Goal: Check status: Check status

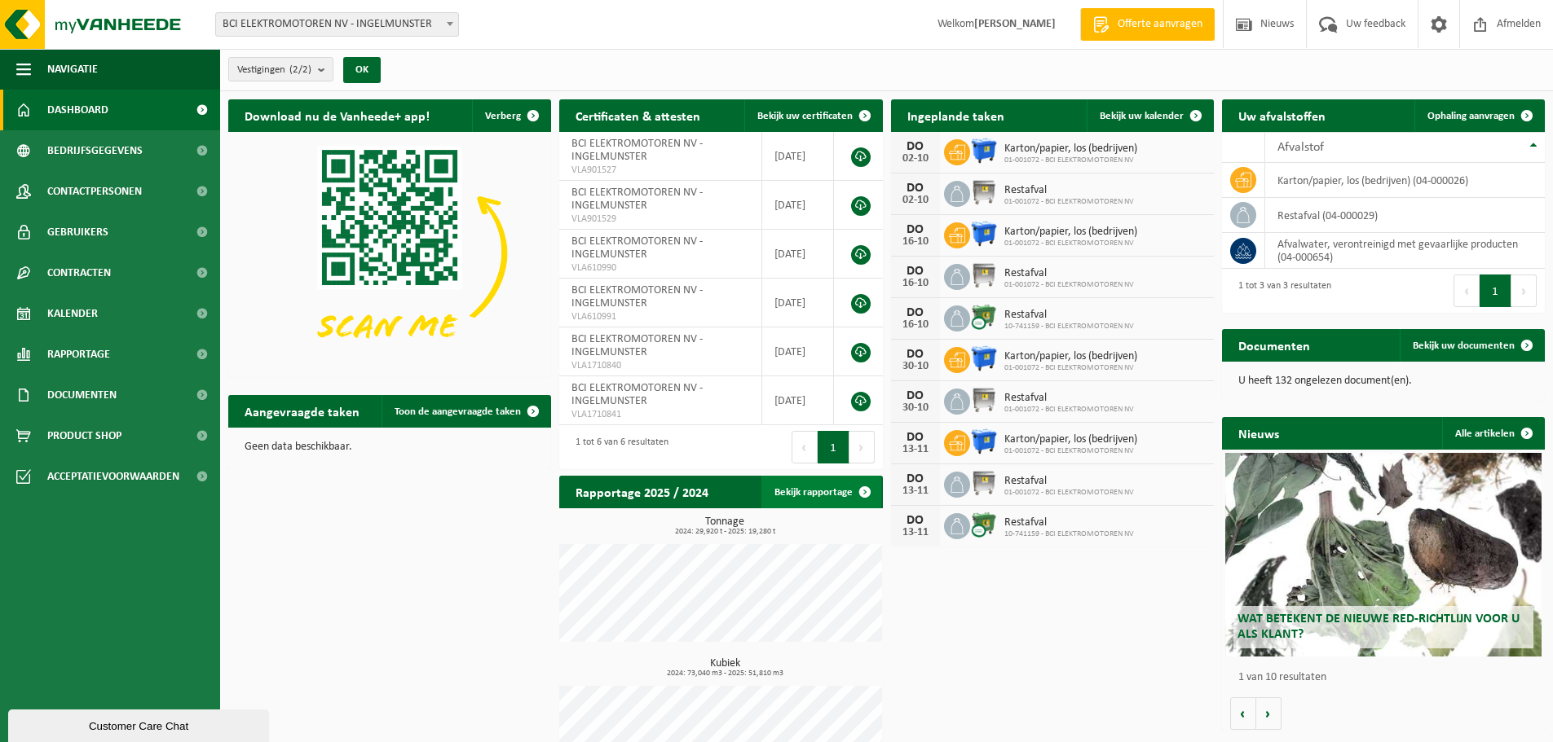
click at [856, 497] on span at bounding box center [864, 492] width 33 height 33
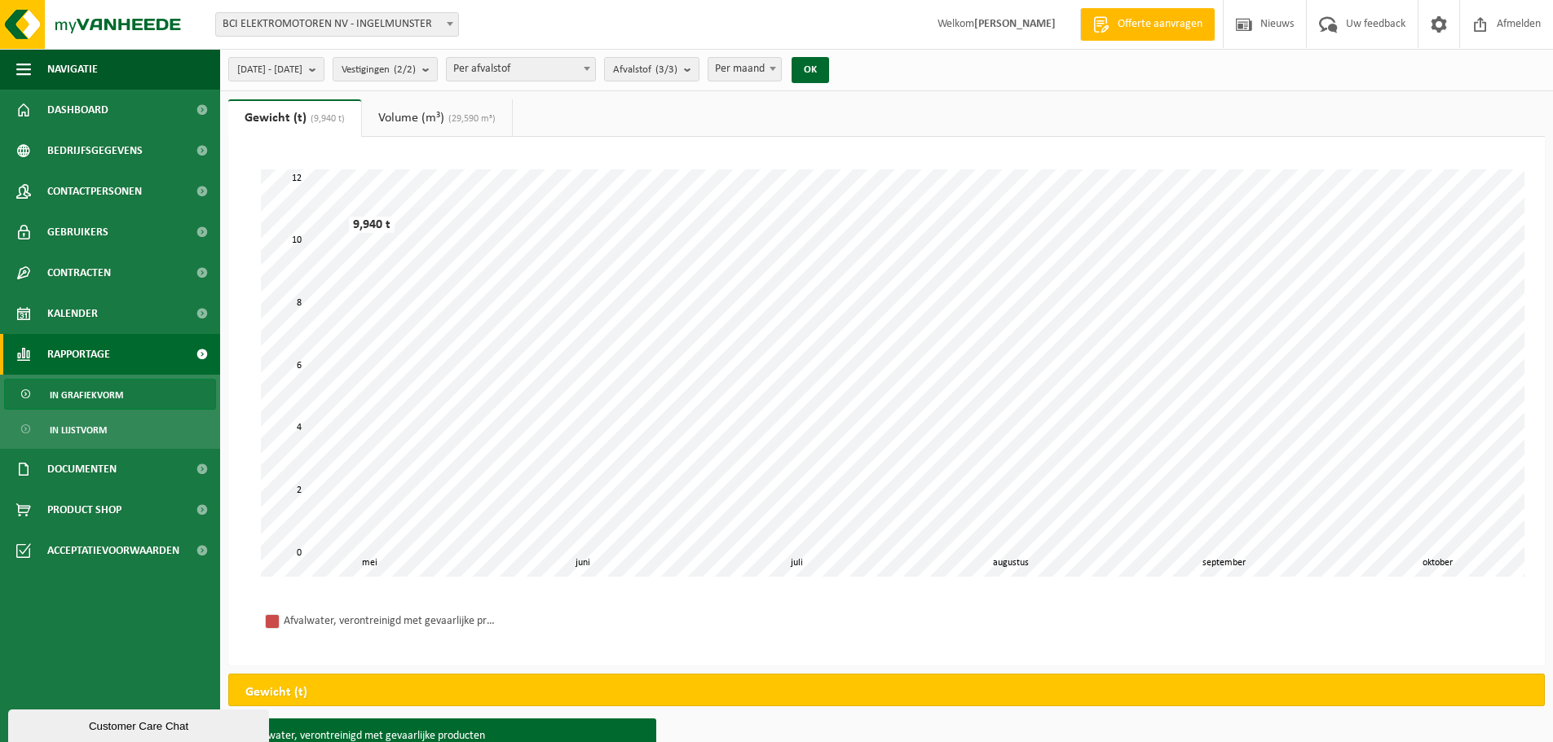
click at [424, 109] on link "Volume (m³) (29,590 m³)" at bounding box center [437, 117] width 150 height 37
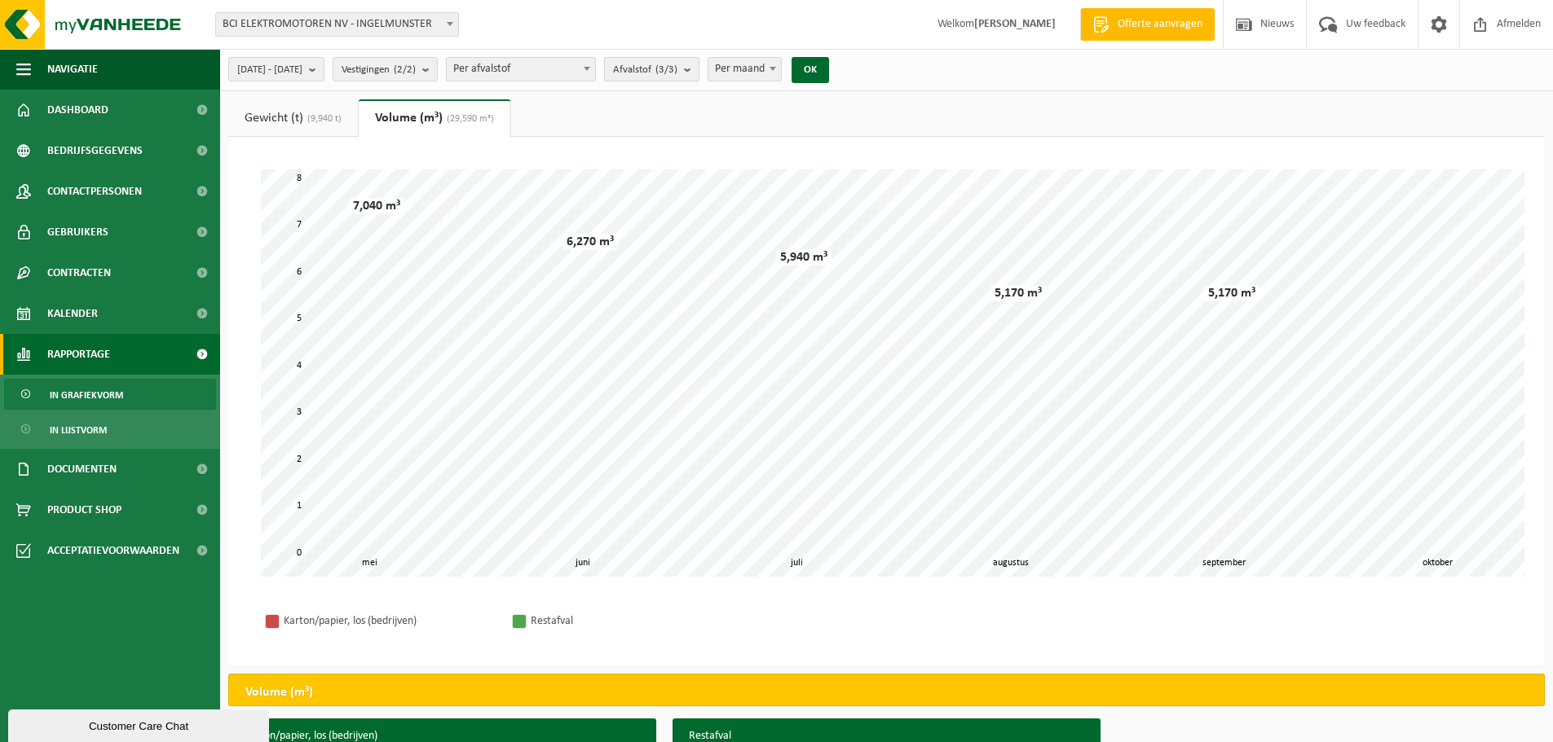
click at [677, 68] on count "(3/3)" at bounding box center [666, 69] width 22 height 11
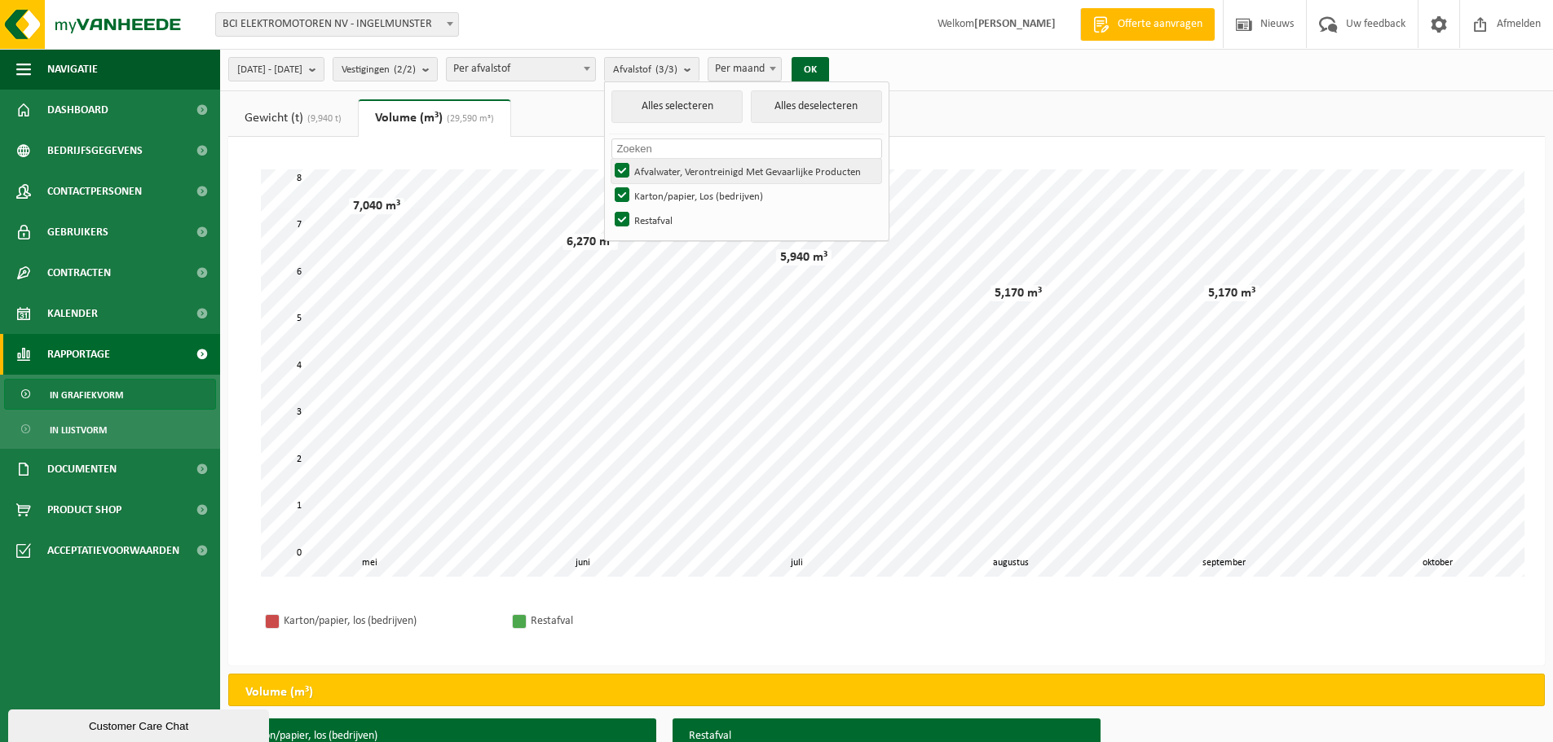
click at [664, 170] on label "Afvalwater, Verontreinigd Met Gevaarlijke Producten" at bounding box center [746, 171] width 270 height 24
click at [609, 159] on input "Afvalwater, Verontreinigd Met Gevaarlijke Producten" at bounding box center [608, 158] width 1 height 1
checkbox input "false"
click at [666, 194] on label "Karton/papier, Los (bedrijven)" at bounding box center [746, 195] width 270 height 24
click at [609, 183] on input "Karton/papier, Los (bedrijven)" at bounding box center [608, 183] width 1 height 1
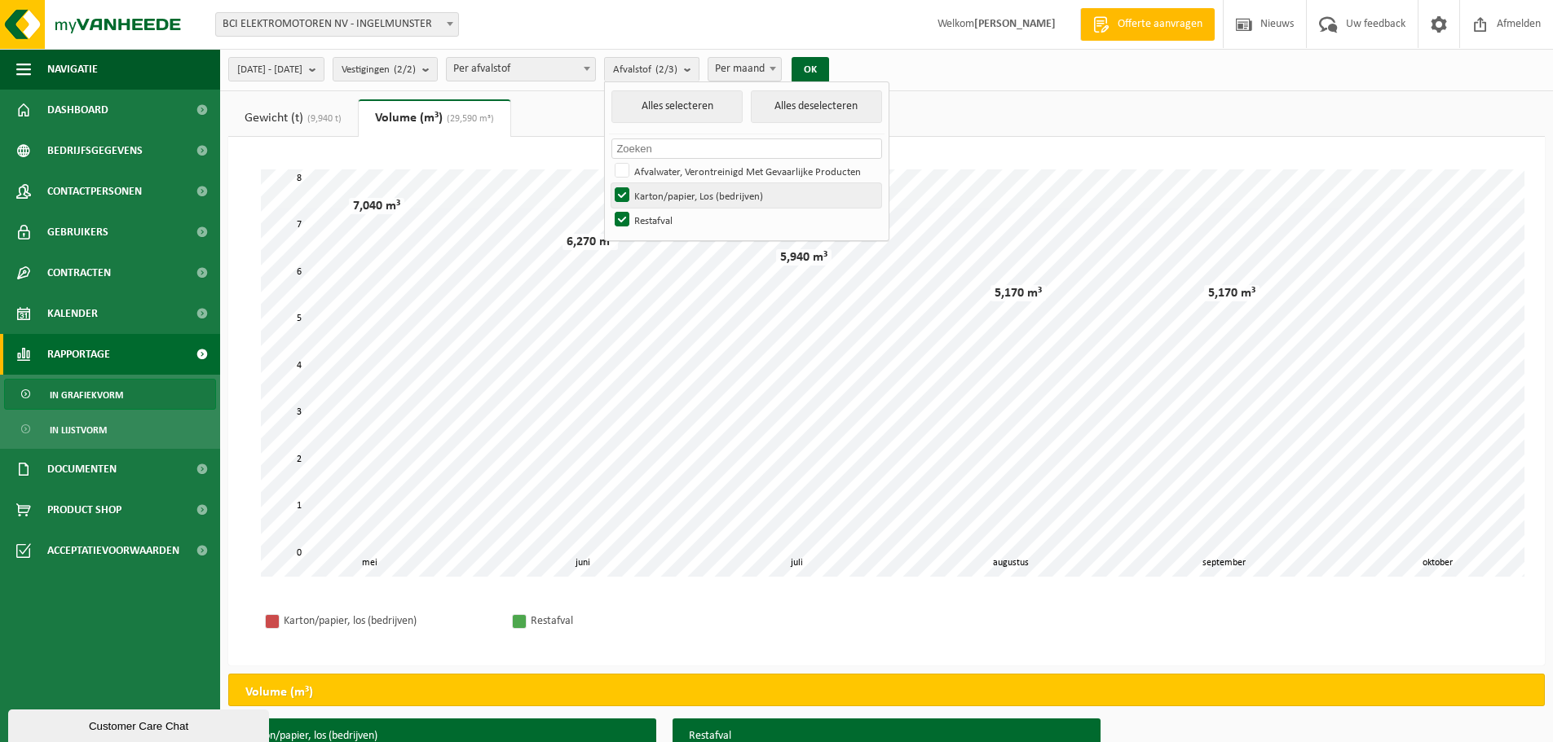
checkbox input "false"
click at [829, 65] on button "OK" at bounding box center [809, 70] width 37 height 26
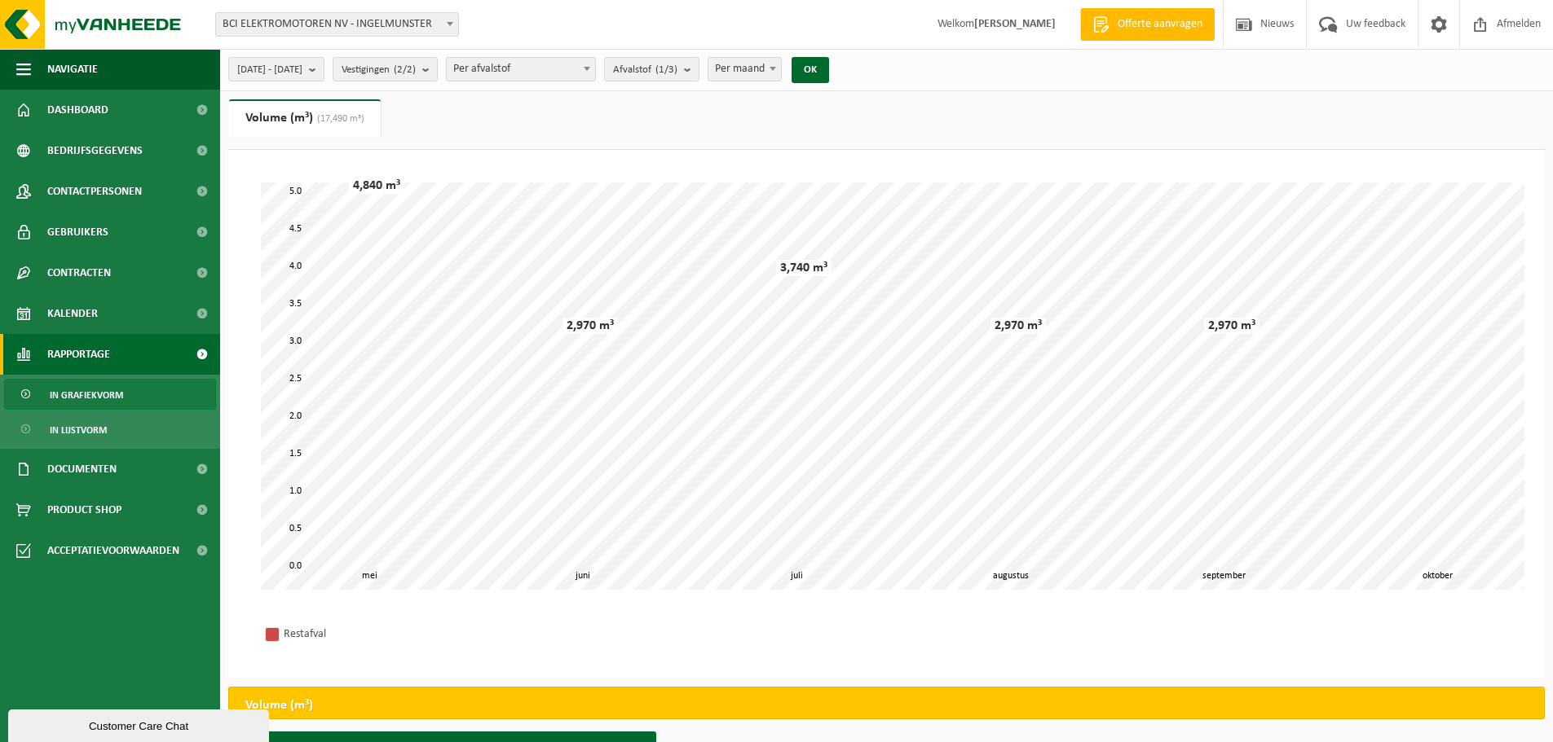
click at [781, 73] on span "Per maand" at bounding box center [744, 69] width 73 height 23
click at [698, 71] on b "submit" at bounding box center [691, 69] width 15 height 23
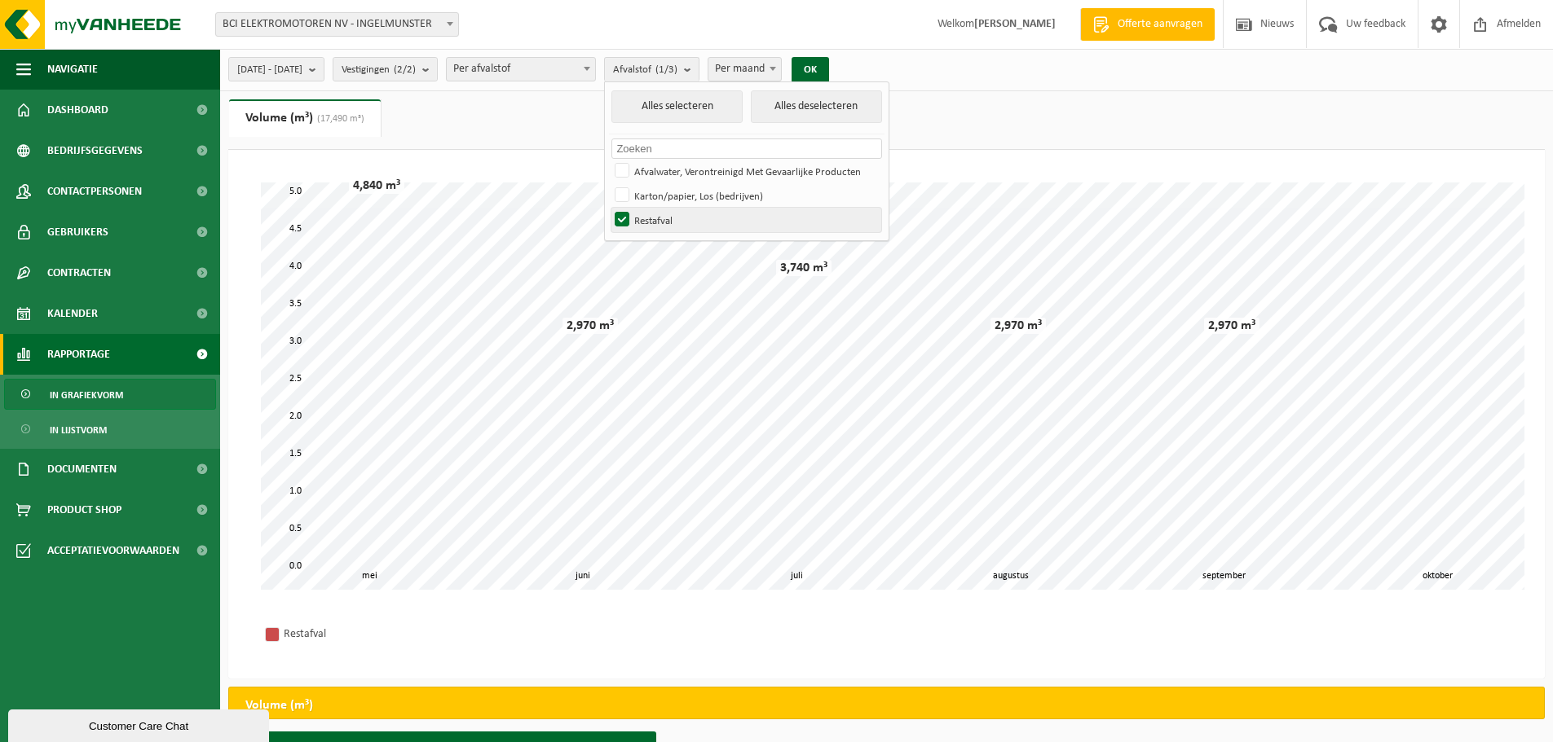
click at [671, 214] on label "Restafval" at bounding box center [746, 220] width 270 height 24
click at [609, 208] on input "Restafval" at bounding box center [608, 207] width 1 height 1
checkbox input "false"
click at [670, 191] on label "Karton/papier, Los (bedrijven)" at bounding box center [746, 195] width 270 height 24
click at [609, 183] on input "Karton/papier, Los (bedrijven)" at bounding box center [608, 183] width 1 height 1
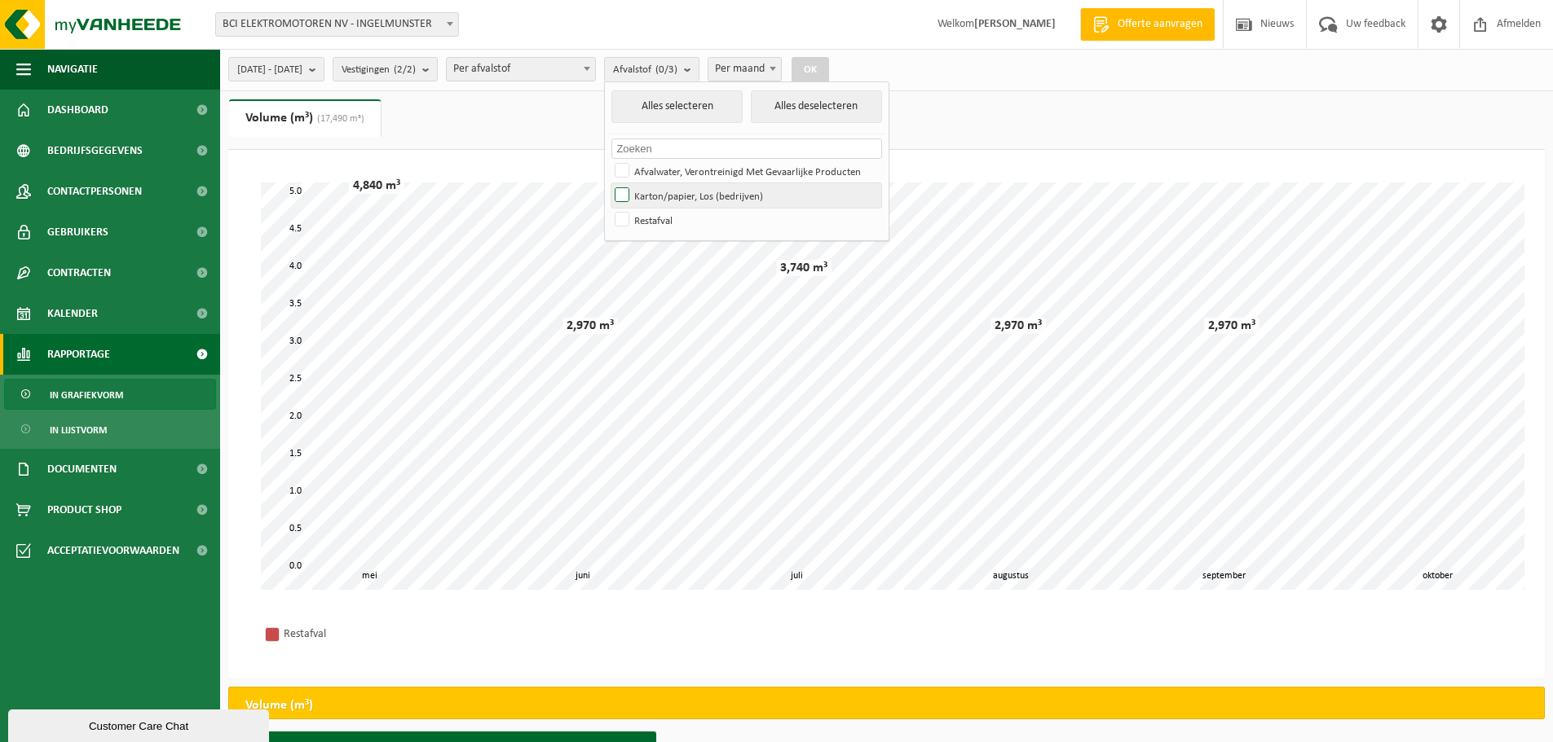
checkbox input "true"
click at [829, 69] on button "OK" at bounding box center [809, 70] width 37 height 26
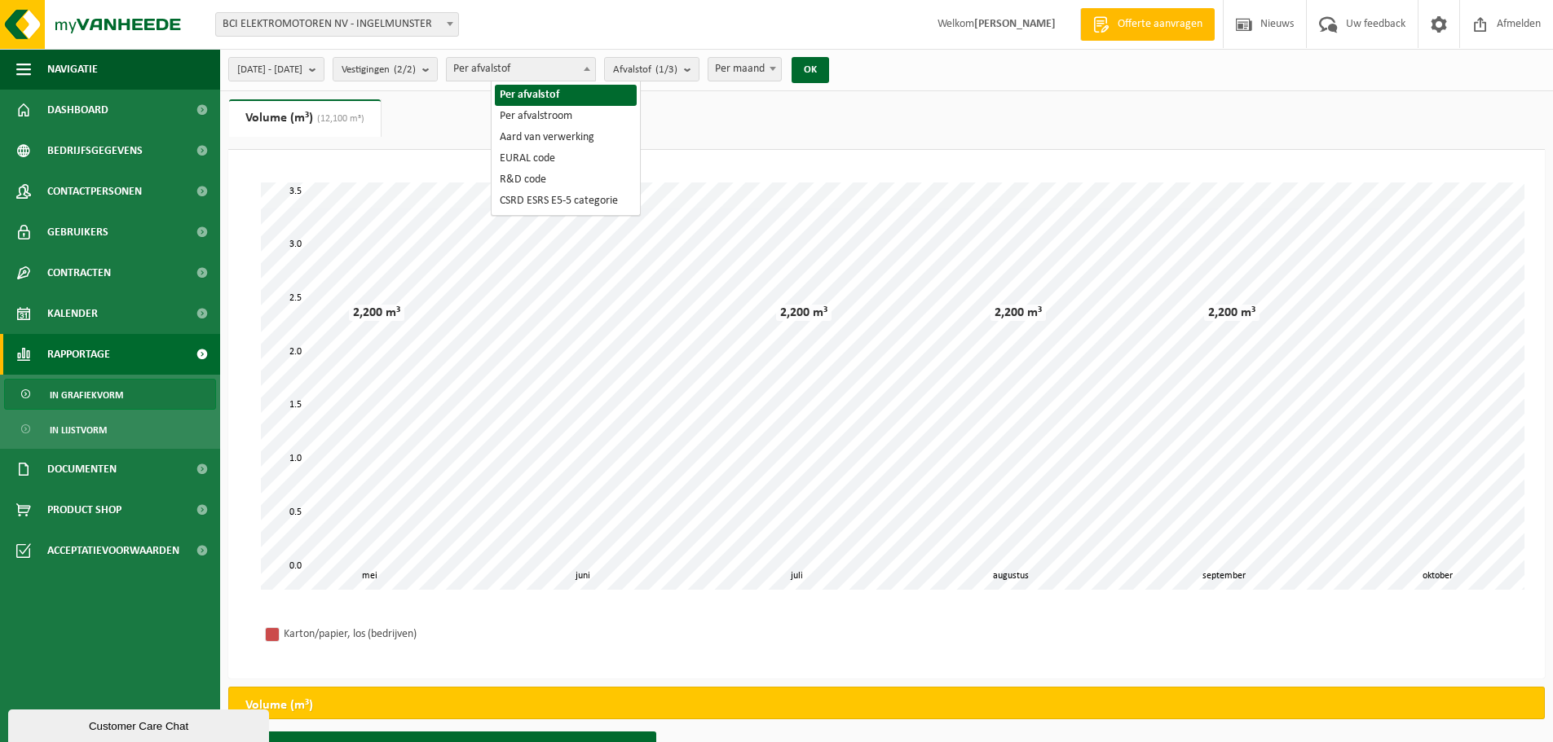
click at [530, 73] on span "Per afvalstof" at bounding box center [521, 69] width 148 height 23
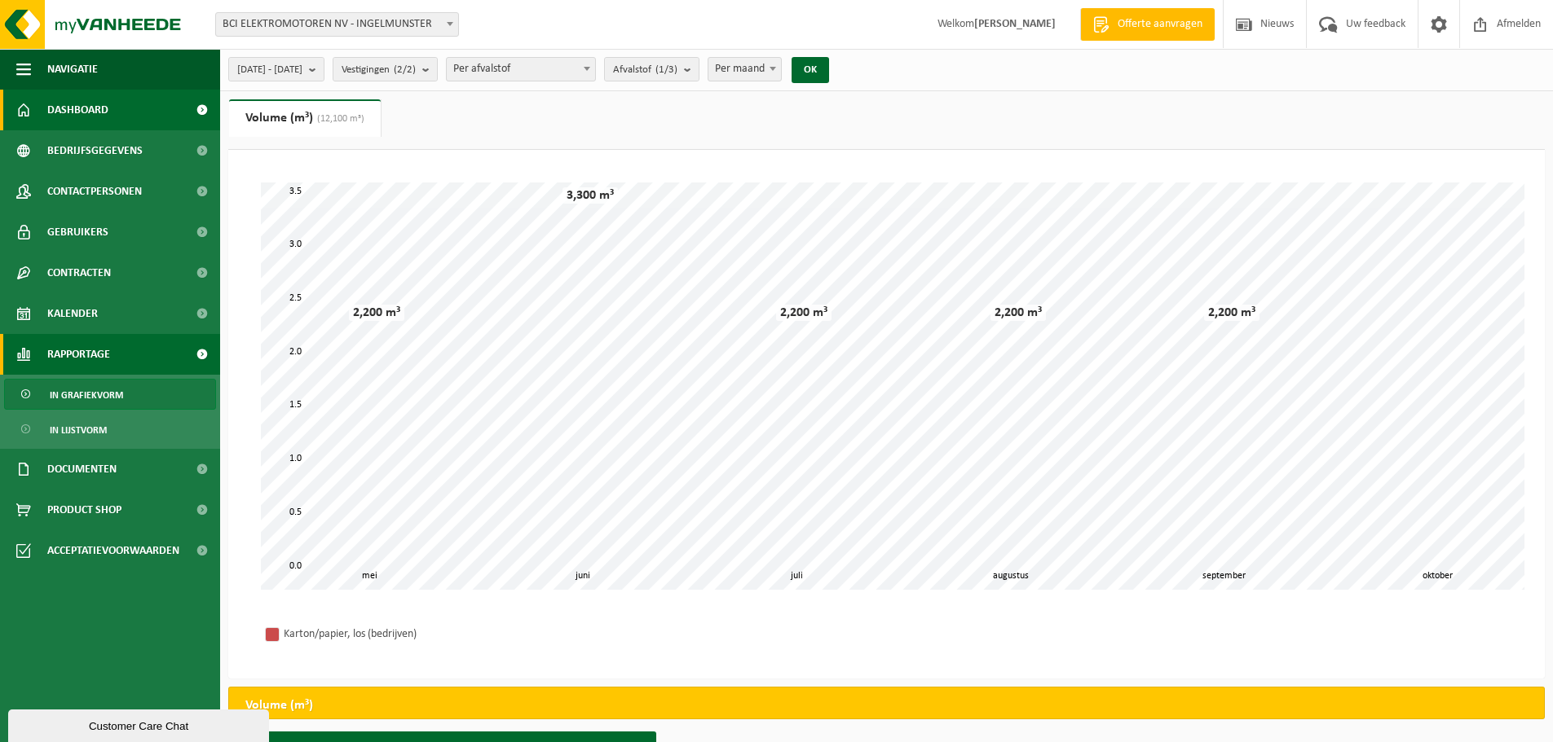
click at [105, 113] on span "Dashboard" at bounding box center [77, 110] width 61 height 41
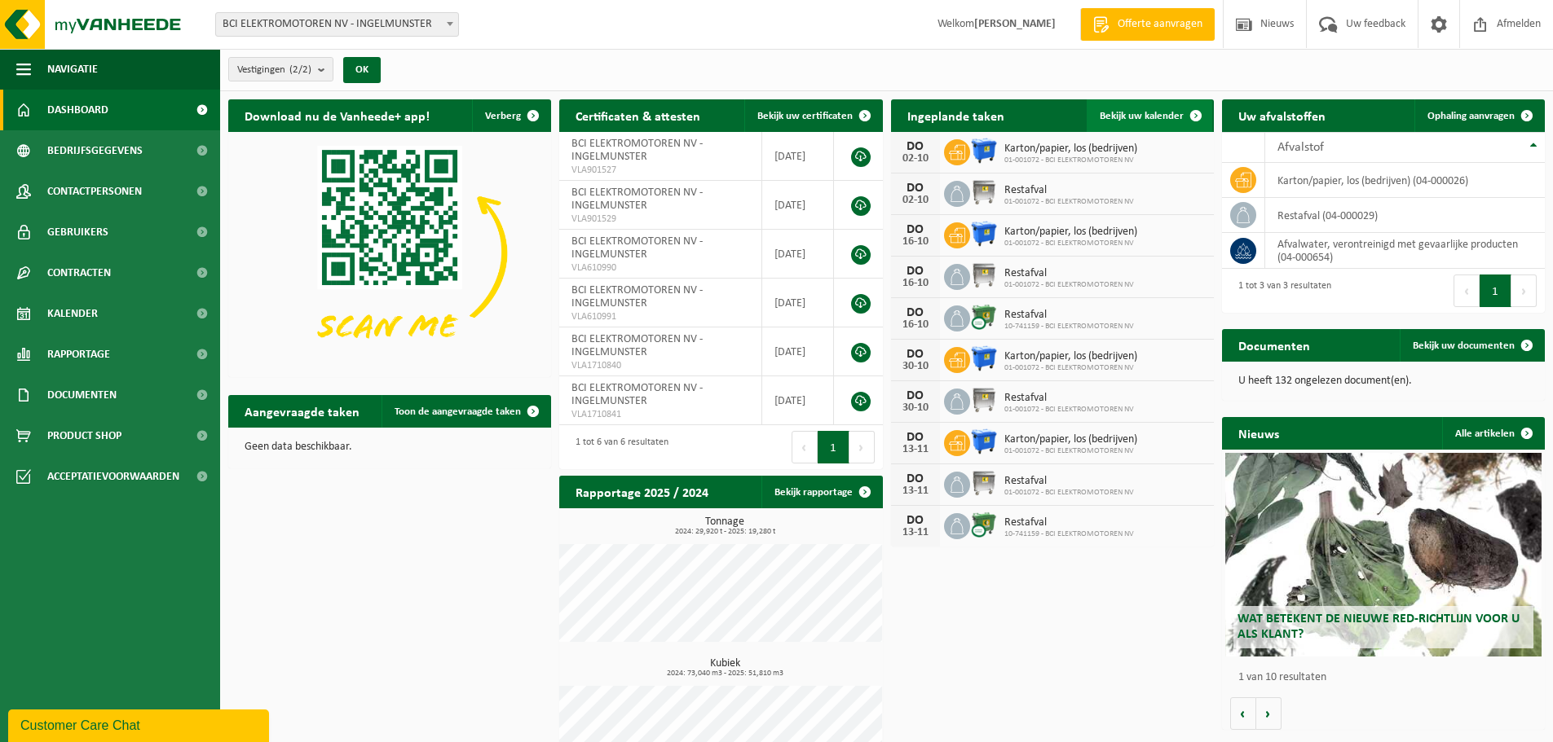
click at [1152, 111] on span "Bekijk uw kalender" at bounding box center [1141, 116] width 84 height 11
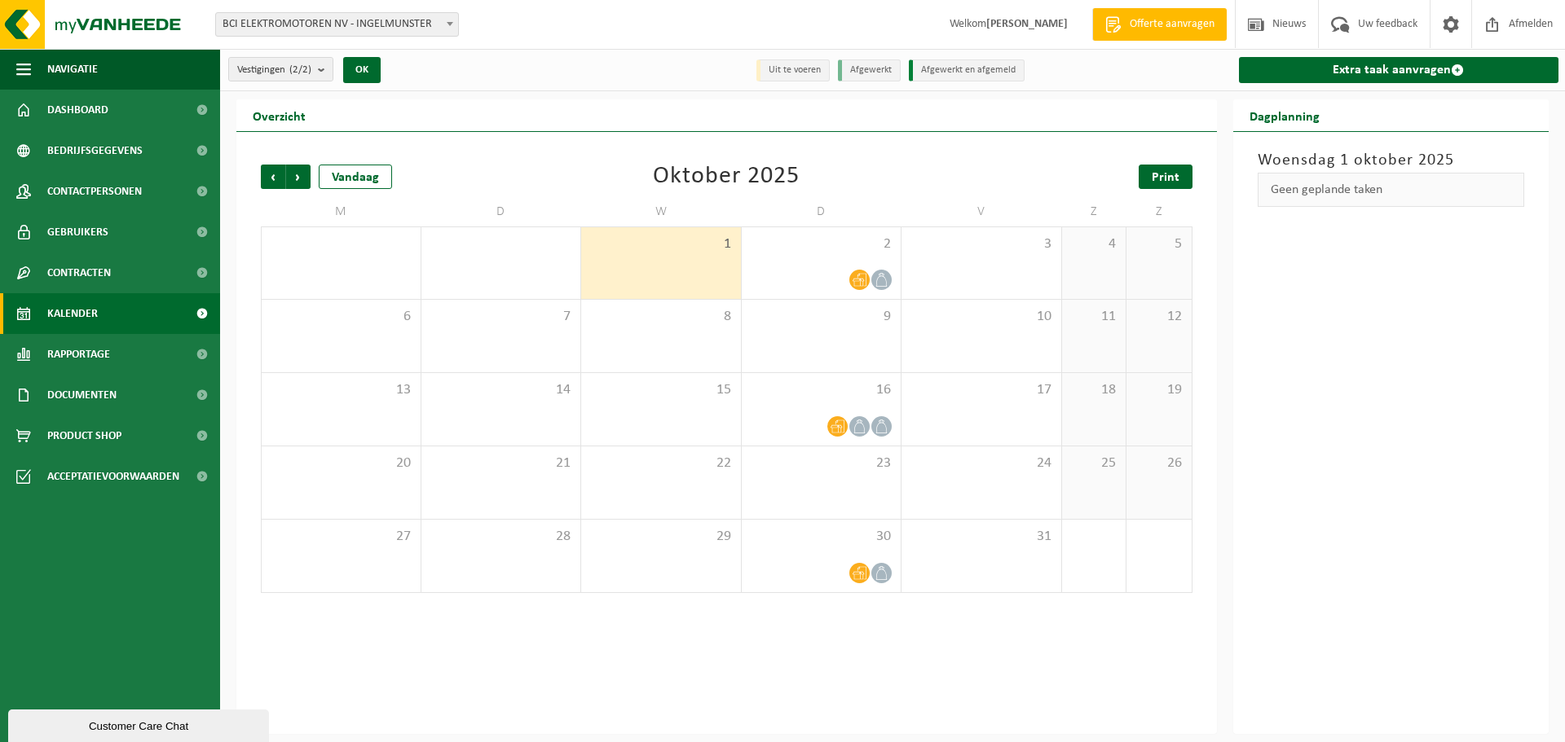
click at [1173, 177] on span "Print" at bounding box center [1166, 177] width 28 height 13
click at [306, 175] on span "Volgende" at bounding box center [298, 177] width 24 height 24
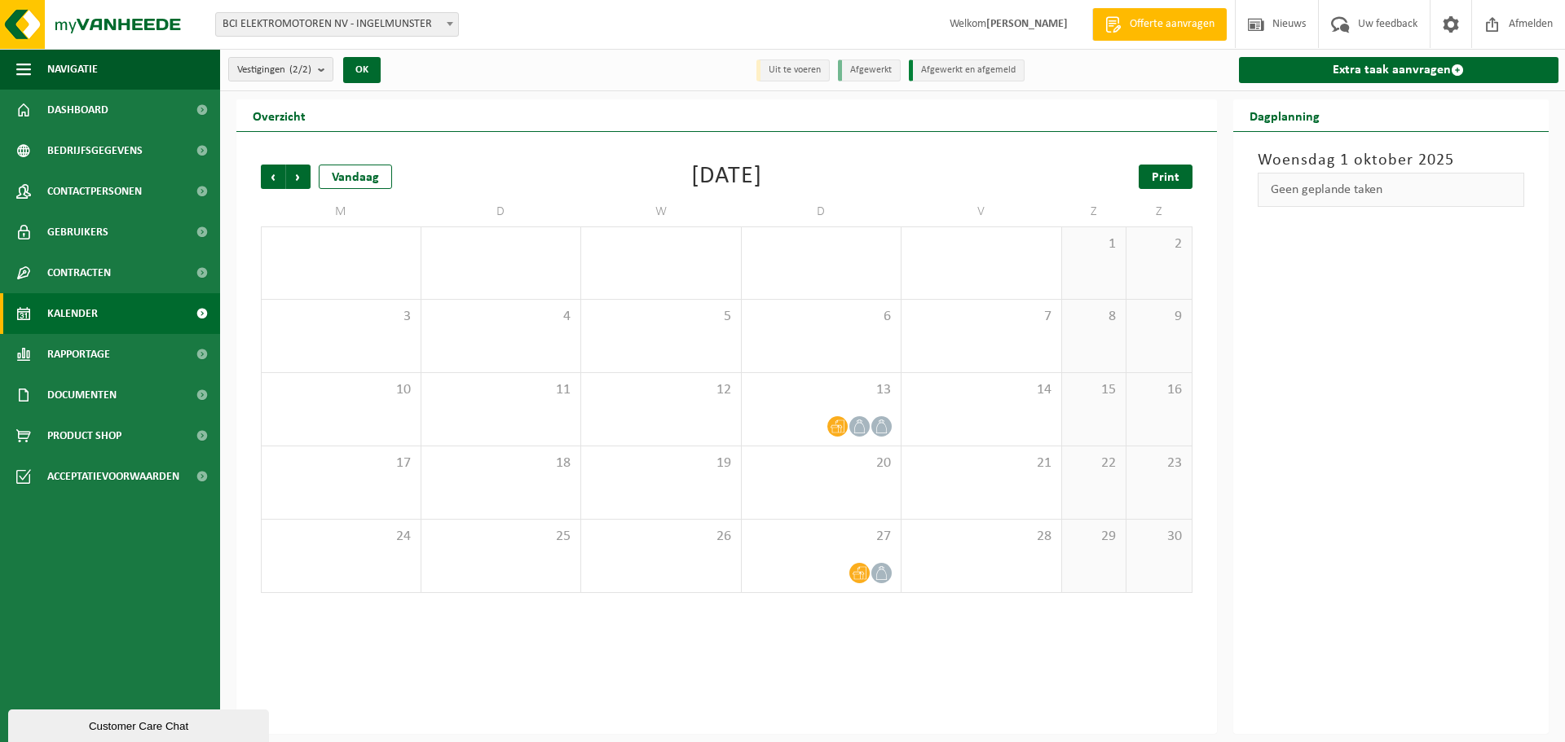
click at [1160, 171] on span "Print" at bounding box center [1166, 177] width 28 height 13
